Goal: Task Accomplishment & Management: Manage account settings

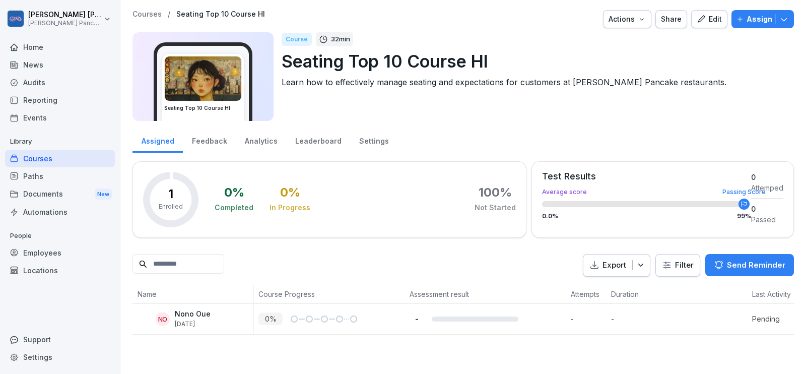
click at [60, 158] on div "Courses" at bounding box center [60, 159] width 110 height 18
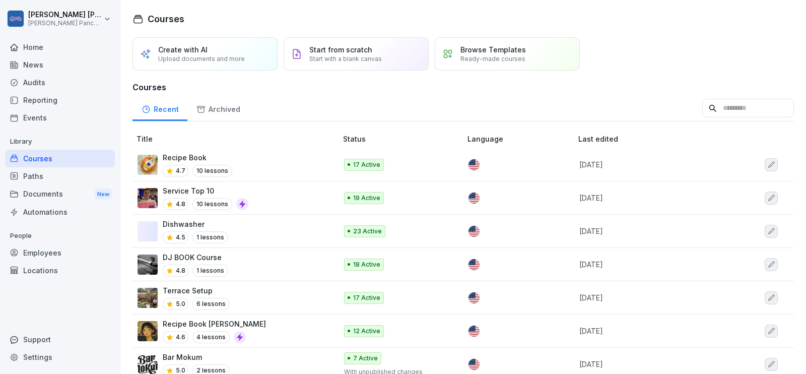
click at [58, 250] on div "Employees" at bounding box center [60, 253] width 110 height 18
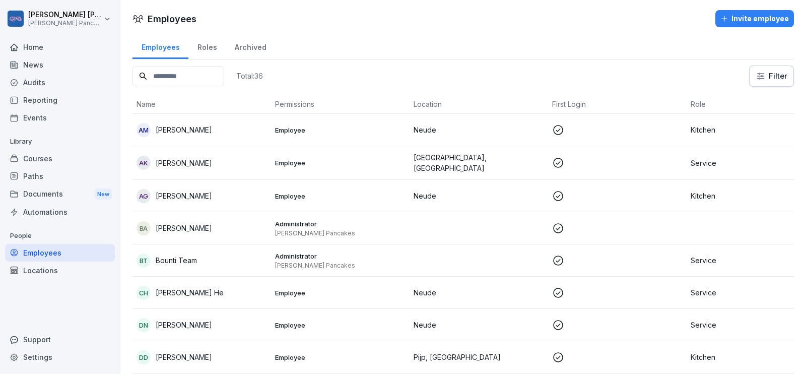
click at [210, 81] on input at bounding box center [179, 77] width 92 height 20
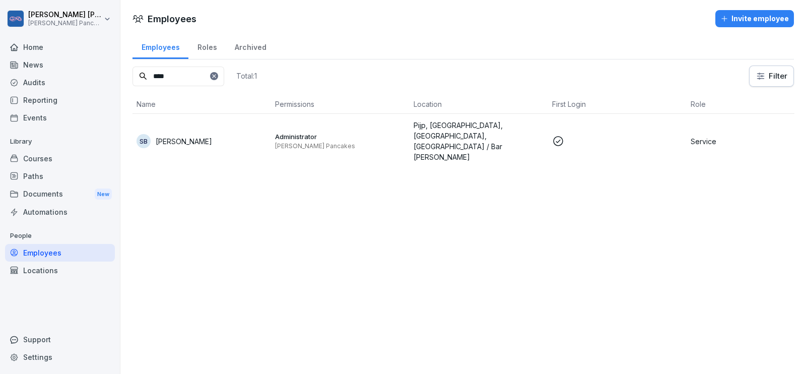
type input "****"
click at [462, 135] on p "Pijp, City Center, Neude, Bar Mokum / Bar Hana Ichiba" at bounding box center [479, 141] width 131 height 42
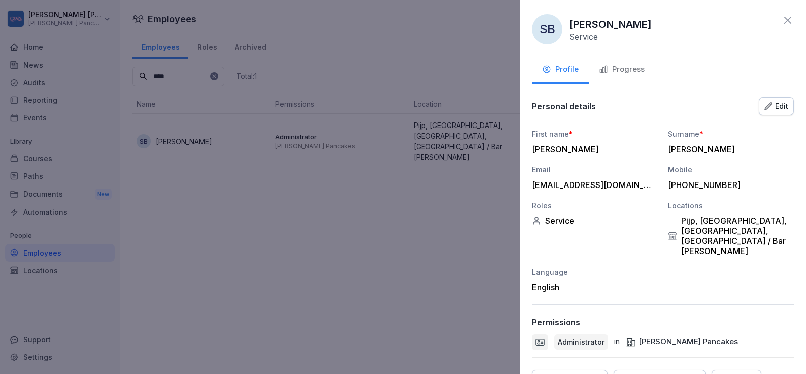
scroll to position [42, 0]
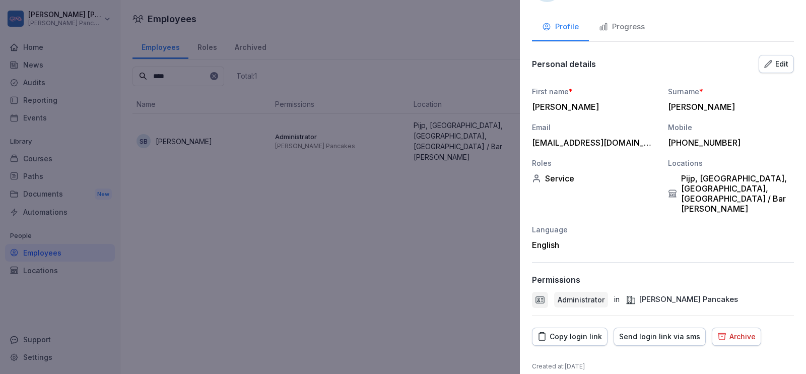
click at [590, 331] on div "Copy login link" at bounding box center [570, 336] width 64 height 11
click at [331, 264] on div at bounding box center [403, 187] width 806 height 374
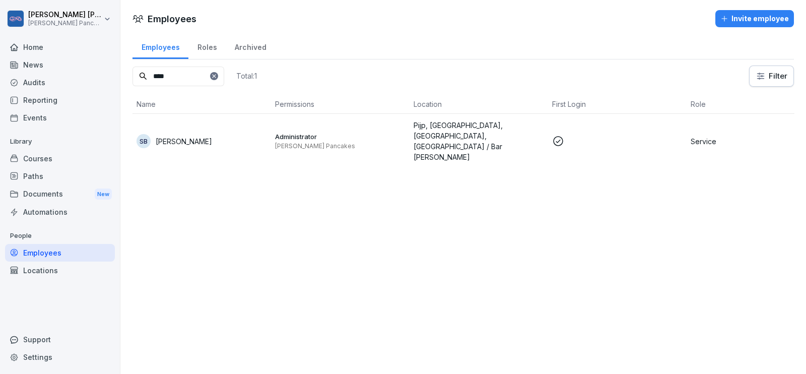
click at [34, 32] on div at bounding box center [60, 35] width 110 height 6
click at [35, 43] on div "Home" at bounding box center [60, 47] width 110 height 18
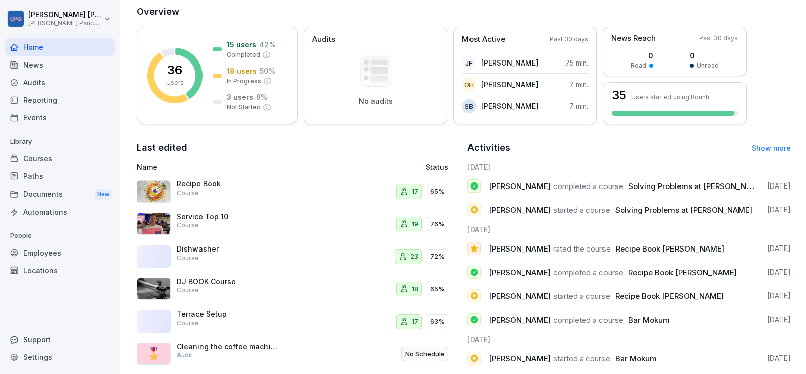
scroll to position [188, 0]
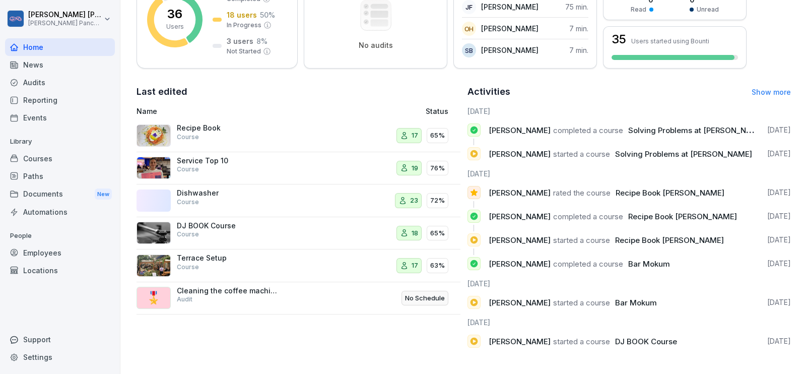
click at [230, 156] on p "Service Top 10" at bounding box center [227, 160] width 101 height 9
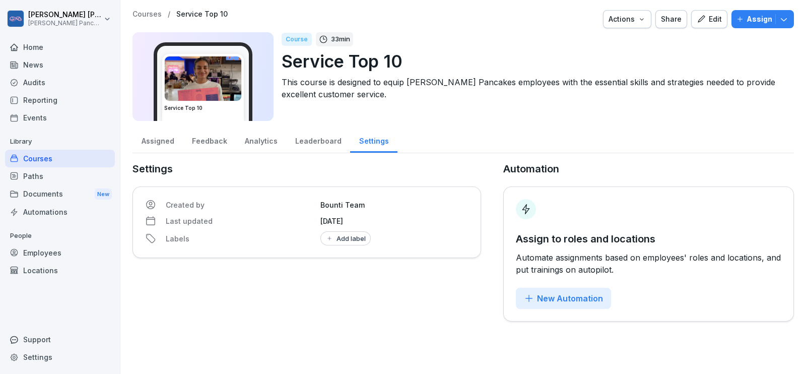
click at [703, 19] on div "Edit" at bounding box center [709, 19] width 25 height 11
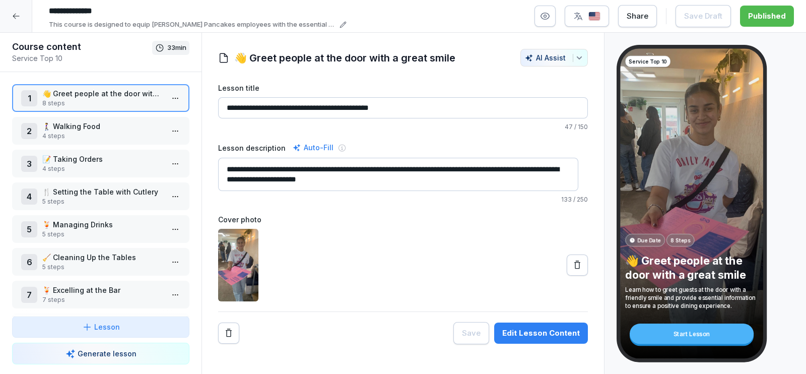
click at [18, 9] on div at bounding box center [16, 16] width 32 height 32
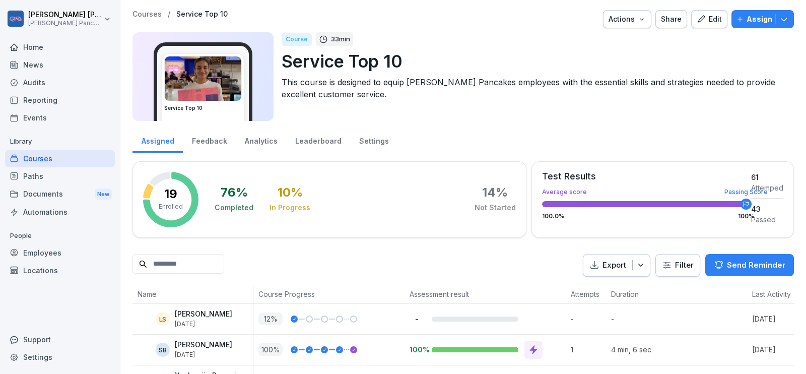
click at [42, 155] on div "Courses" at bounding box center [60, 159] width 110 height 18
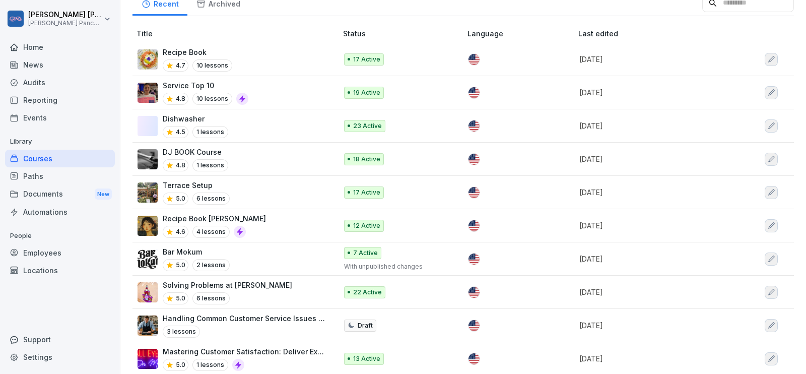
scroll to position [125, 0]
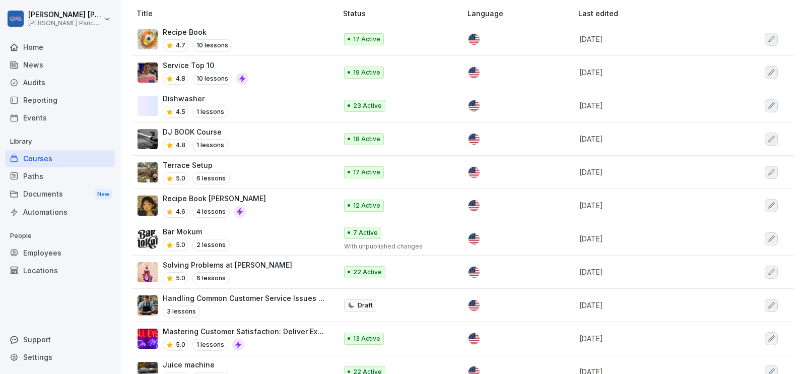
click at [269, 199] on div "Recipe Book Hana Ichiba 4.6 4 lessons" at bounding box center [232, 205] width 189 height 25
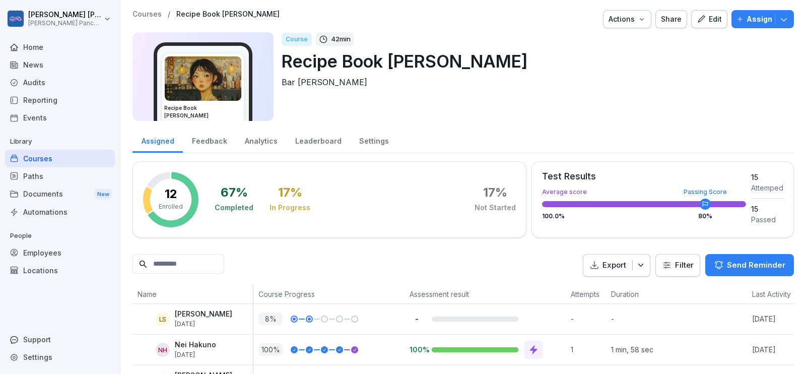
click at [78, 157] on div "Courses" at bounding box center [60, 159] width 110 height 18
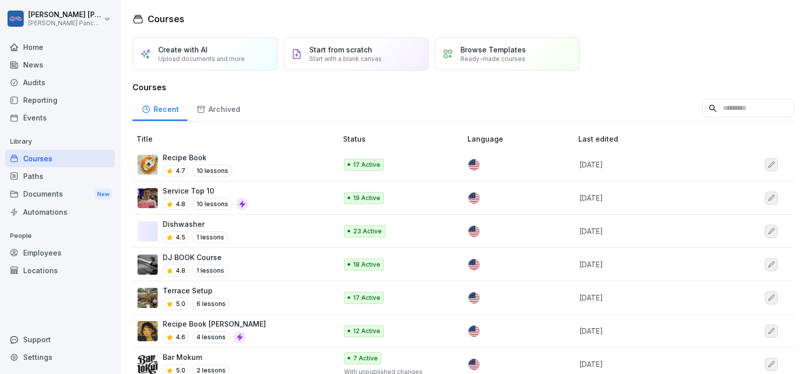
click at [261, 156] on div "Recipe Book 4.7 10 lessons" at bounding box center [232, 164] width 189 height 25
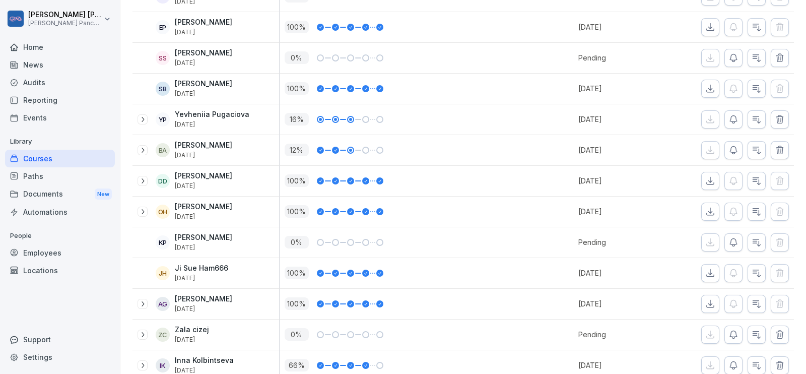
scroll to position [290, 0]
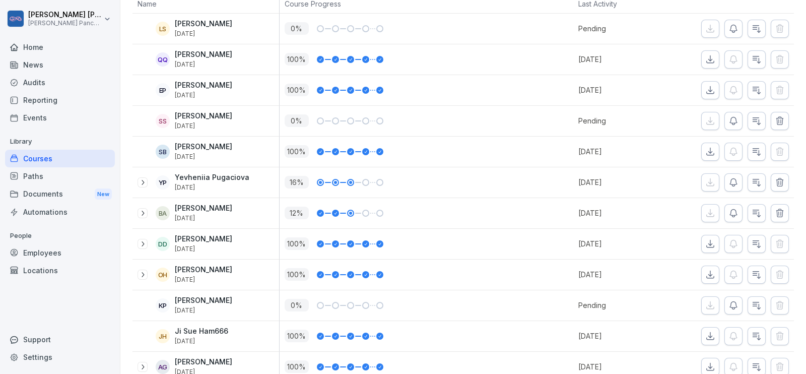
click at [545, 4] on th at bounding box center [545, 3] width 55 height 19
click at [58, 158] on div "Courses" at bounding box center [60, 159] width 110 height 18
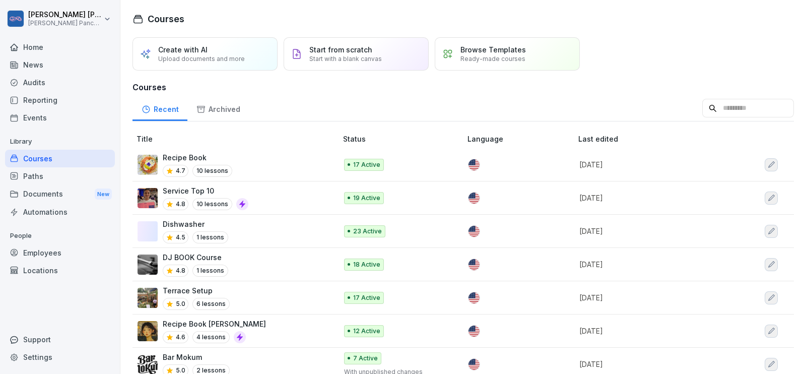
click at [264, 192] on div "Service Top 10 4.8 10 lessons" at bounding box center [232, 197] width 189 height 25
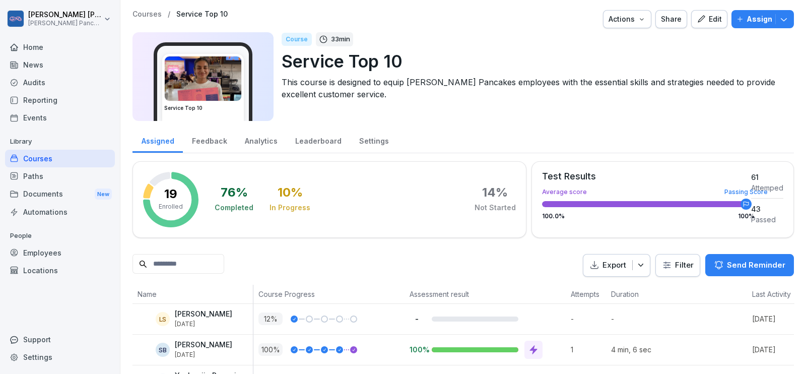
click at [705, 22] on div "Edit" at bounding box center [709, 19] width 25 height 11
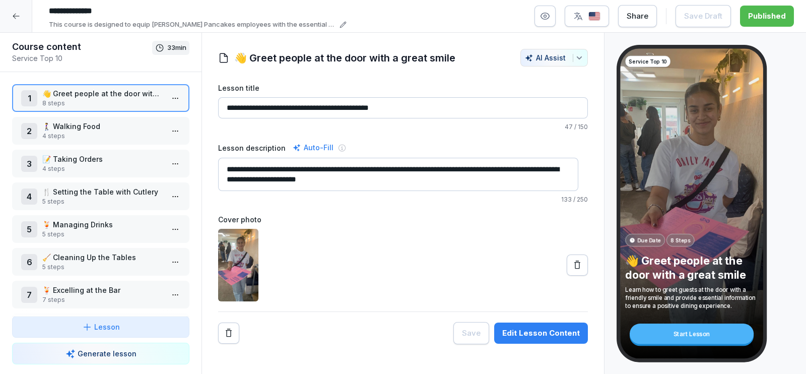
click at [22, 6] on div at bounding box center [16, 16] width 32 height 32
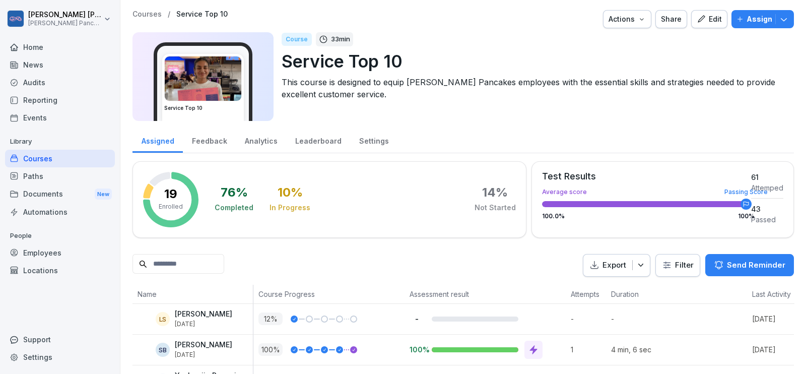
click at [43, 48] on div "Home" at bounding box center [60, 47] width 110 height 18
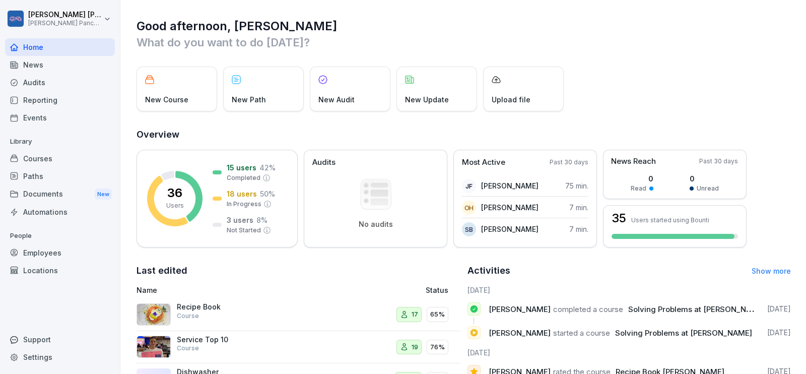
click at [51, 337] on div "Support" at bounding box center [60, 340] width 110 height 18
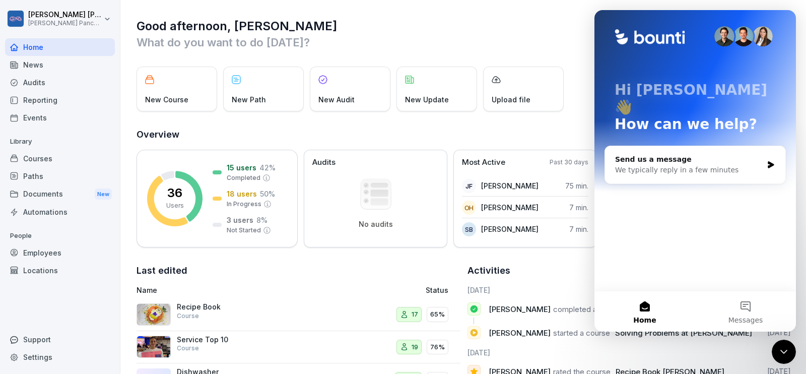
click at [380, 26] on h1 "Good afternoon, [PERSON_NAME]" at bounding box center [464, 26] width 655 height 16
click at [789, 354] on icon "Close Intercom Messenger" at bounding box center [784, 352] width 12 height 12
